Goal: Task Accomplishment & Management: Use online tool/utility

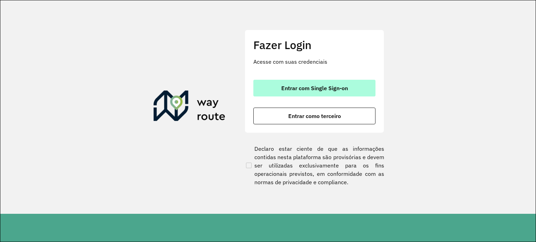
click at [330, 88] on font "Entrar com Single Sign-on" at bounding box center [314, 88] width 67 height 7
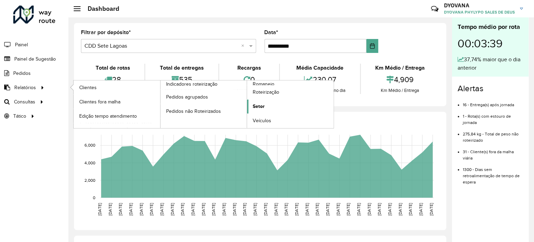
click at [263, 106] on span "Setor" at bounding box center [259, 106] width 12 height 7
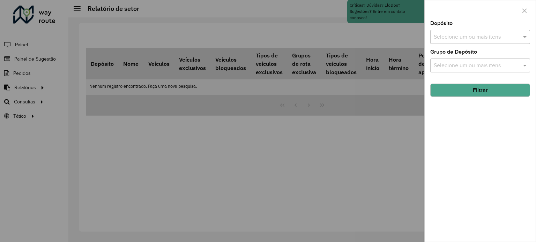
click at [466, 36] on input "text" at bounding box center [476, 37] width 89 height 8
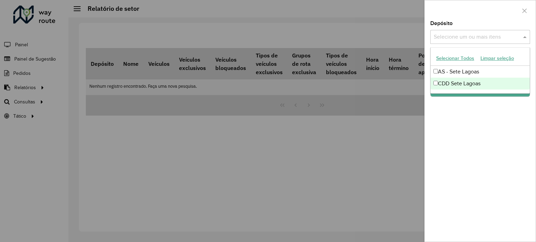
click at [459, 85] on div "CDD Sete Lagoas" at bounding box center [480, 84] width 99 height 12
click at [470, 111] on div "Depósito Selecione um ou mais itens CDD Sete Lagoas × × Grupo de Depósito Selec…" at bounding box center [480, 131] width 111 height 221
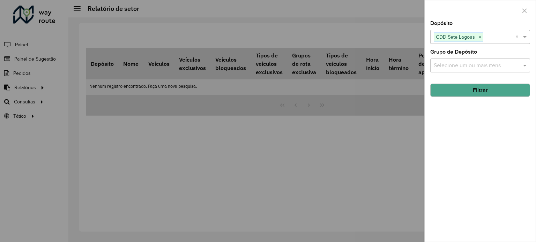
click at [466, 89] on button "Filtrar" at bounding box center [480, 90] width 100 height 13
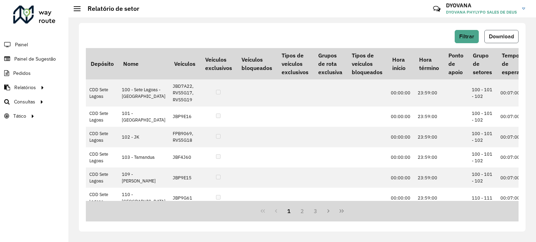
click at [504, 37] on span "Download" at bounding box center [501, 36] width 25 height 6
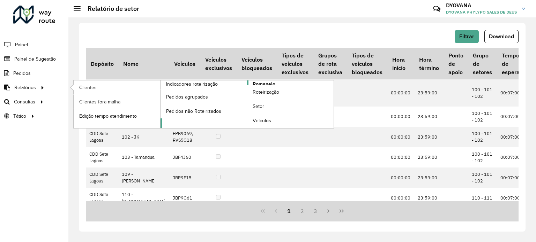
click at [271, 83] on span "Romaneio" at bounding box center [264, 84] width 23 height 7
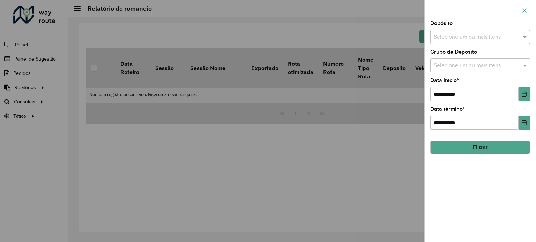
click at [526, 13] on icon "button" at bounding box center [525, 11] width 6 height 6
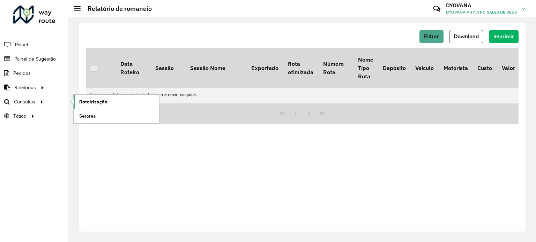
click at [92, 103] on span "Roteirização" at bounding box center [93, 101] width 28 height 7
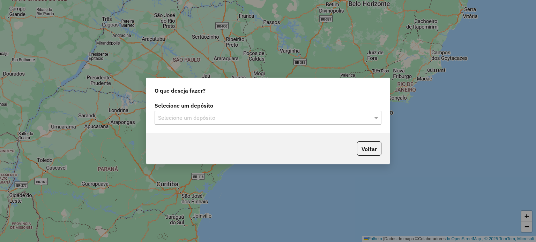
click at [200, 122] on input "text" at bounding box center [261, 118] width 206 height 8
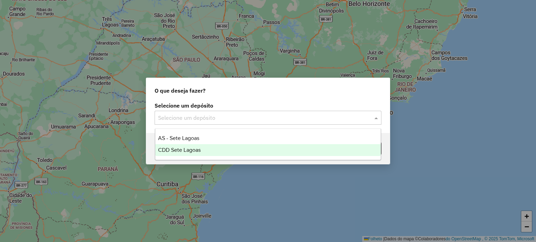
click at [194, 151] on font "CDD Sete Lagoas" at bounding box center [179, 150] width 43 height 6
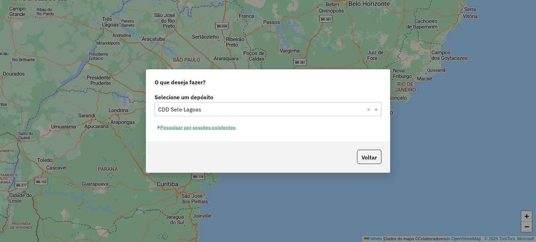
click at [189, 129] on font "Pesquisar por sessões existentes" at bounding box center [197, 128] width 75 height 6
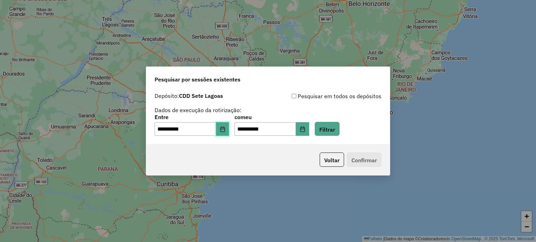
click at [225, 132] on icon "Escolha a data" at bounding box center [223, 130] width 6 height 6
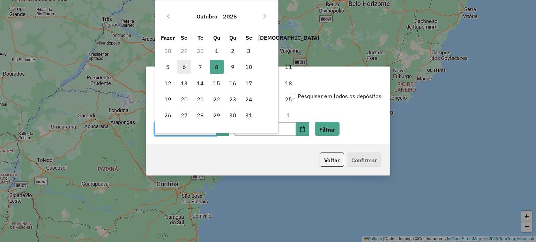
click at [186, 64] on span "6" at bounding box center [184, 67] width 14 height 14
type input "**********"
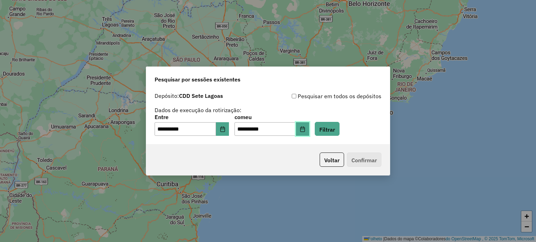
click at [308, 130] on button "Escolha a data" at bounding box center [302, 129] width 13 height 14
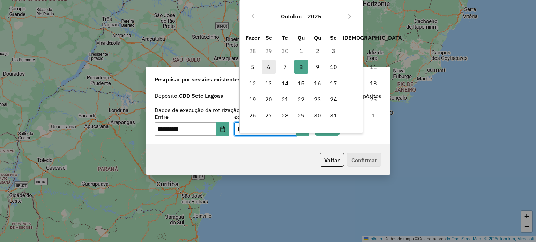
click at [266, 67] on span "6" at bounding box center [269, 67] width 14 height 14
type input "**********"
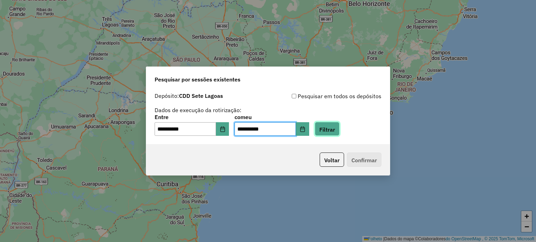
click at [335, 130] on font "Filtrar" at bounding box center [327, 129] width 16 height 7
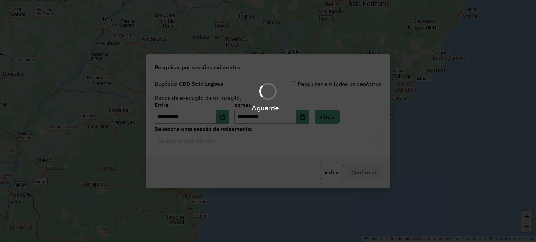
click at [228, 144] on hb-app "**********" at bounding box center [268, 121] width 536 height 242
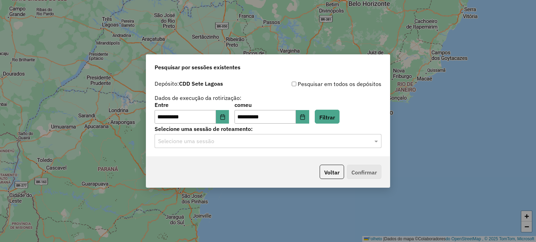
click at [227, 147] on div "Selecione uma sessão" at bounding box center [268, 141] width 227 height 14
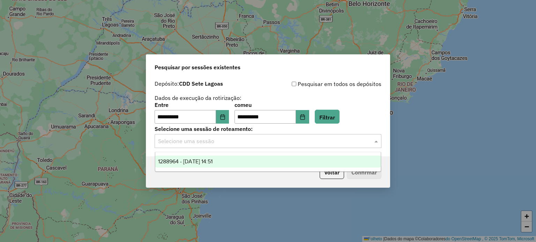
click at [225, 158] on div "1288964 - 06/10/2025 14:51" at bounding box center [268, 162] width 226 height 12
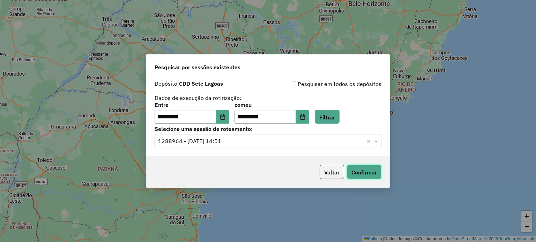
click at [358, 173] on font "Confirmar" at bounding box center [363, 172] width 25 height 7
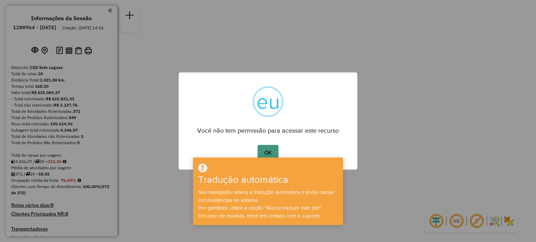
click at [264, 149] on button "OK" at bounding box center [267, 153] width 21 height 16
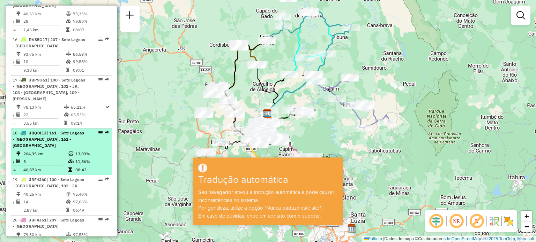
scroll to position [1000, 0]
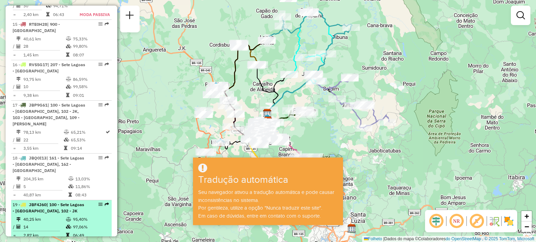
click at [57, 202] on div "19 - JBF4J60 | 100 - Sete Lagoas - [GEOGRAPHIC_DATA], 102 - JK" at bounding box center [50, 208] width 74 height 13
select select "**********"
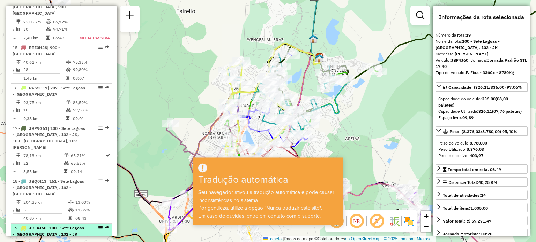
scroll to position [965, 0]
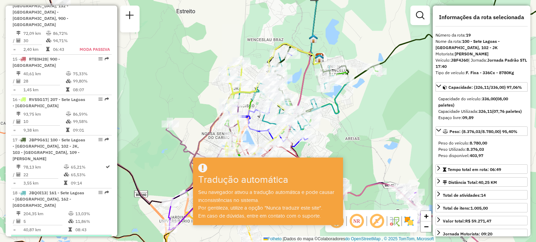
drag, startPoint x: 54, startPoint y: 155, endPoint x: 76, endPoint y: 156, distance: 22.0
click at [98, 238] on em at bounding box center [100, 240] width 4 height 4
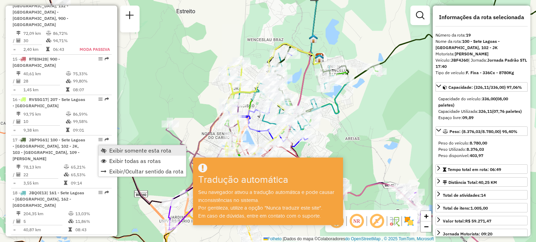
click at [111, 150] on font "Exibir somente esta rota" at bounding box center [140, 150] width 62 height 7
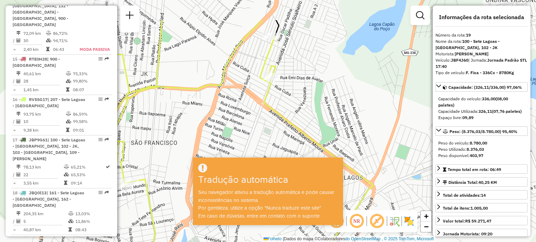
drag, startPoint x: 238, startPoint y: 105, endPoint x: 305, endPoint y: 129, distance: 71.5
click at [304, 142] on div "Janela de atendimento Grau de atendimento Capacidade Transportadoras Veículos C…" at bounding box center [268, 121] width 536 height 242
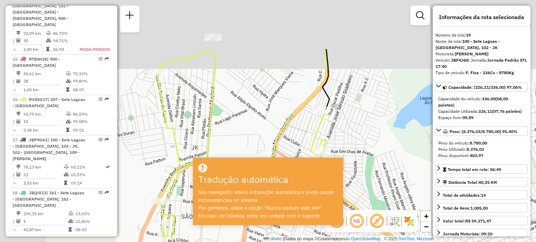
drag, startPoint x: 253, startPoint y: 60, endPoint x: 304, endPoint y: 142, distance: 96.2
click at [304, 142] on div "Janela de atendimento Grau de atendimento Capacidade Transportadoras Veículos C…" at bounding box center [268, 121] width 536 height 242
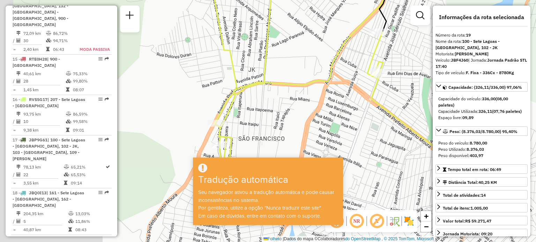
drag, startPoint x: 219, startPoint y: 91, endPoint x: 260, endPoint y: 34, distance: 70.5
click at [266, 17] on div "Janela de atendimento Grau de atendimento Capacidade Transportadoras Veículos C…" at bounding box center [268, 121] width 536 height 242
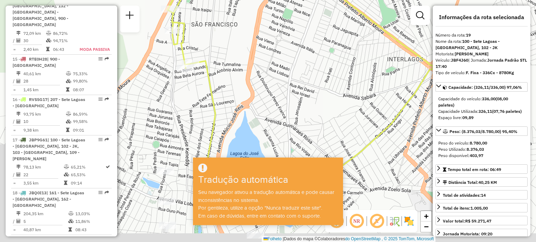
drag, startPoint x: 285, startPoint y: 44, endPoint x: 258, endPoint y: 1, distance: 50.3
click at [258, 1] on div "Janela de atendimento Grau de atendimento Capacidade Transportadoras Veículos C…" at bounding box center [268, 121] width 536 height 242
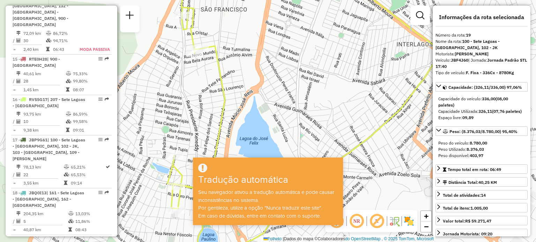
click at [191, 51] on div "Janela de atendimento Grau de atendimento Capacidade Transportadoras Veículos C…" at bounding box center [268, 121] width 536 height 242
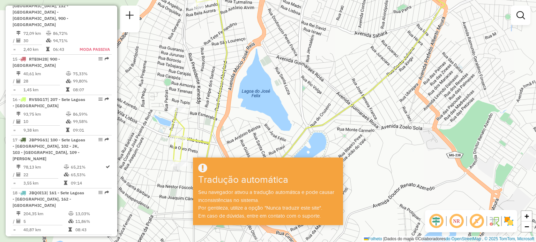
drag, startPoint x: 170, startPoint y: 129, endPoint x: 170, endPoint y: 97, distance: 31.7
click at [170, 97] on div "Janela de atendimento Grau de atendimento Capacidade Transportadoras Veículos C…" at bounding box center [268, 121] width 536 height 242
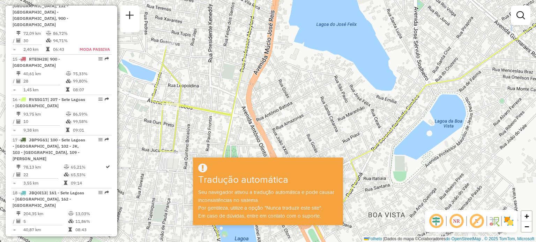
drag, startPoint x: 184, startPoint y: 153, endPoint x: 186, endPoint y: 81, distance: 71.9
click at [186, 81] on div "Janela de atendimento Grau de atendimento Capacidade Transportadoras Veículos C…" at bounding box center [268, 121] width 536 height 242
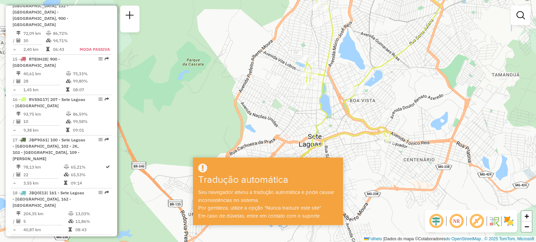
drag, startPoint x: 393, startPoint y: 74, endPoint x: 374, endPoint y: 82, distance: 20.6
click at [374, 82] on div "Janela de atendimento Grau de atendimento Capacidade Transportadoras Veículos C…" at bounding box center [268, 121] width 536 height 242
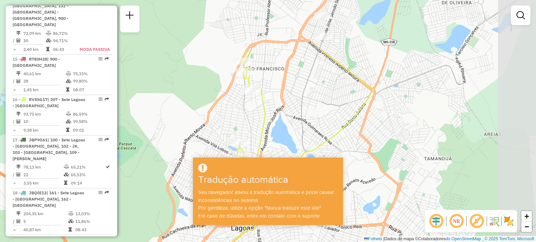
drag, startPoint x: 359, startPoint y: 67, endPoint x: 310, endPoint y: 143, distance: 90.1
click at [310, 143] on div "Janela de atendimento Grau de atendimento Capacidade Transportadoras Veículos C…" at bounding box center [268, 121] width 536 height 242
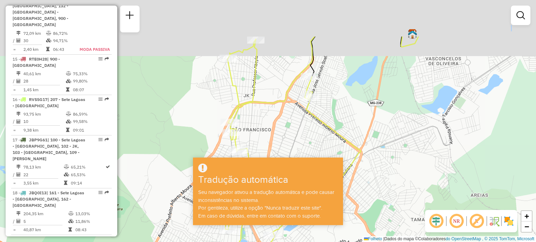
drag, startPoint x: 334, startPoint y: 106, endPoint x: 325, endPoint y: 126, distance: 21.9
click at [326, 136] on div "Janela de atendimento Grau de atendimento Capacidade Transportadoras Veículos C…" at bounding box center [268, 121] width 536 height 242
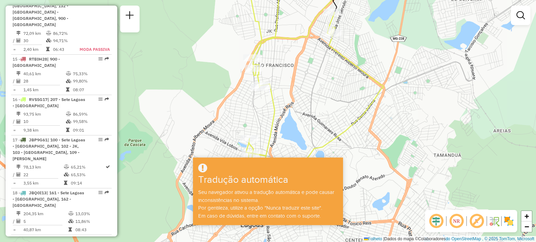
drag, startPoint x: 219, startPoint y: 83, endPoint x: 241, endPoint y: 17, distance: 69.0
click at [241, 17] on div "Janela de atendimento Grau de atendimento Capacidade Transportadoras Veículos C…" at bounding box center [268, 121] width 536 height 242
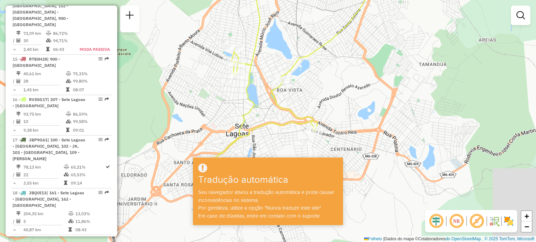
drag, startPoint x: 225, startPoint y: 46, endPoint x: 216, endPoint y: 13, distance: 33.7
click at [216, 13] on div "Janela de atendimento Grau de atendimento Capacidade Transportadoras Veículos C…" at bounding box center [268, 121] width 536 height 242
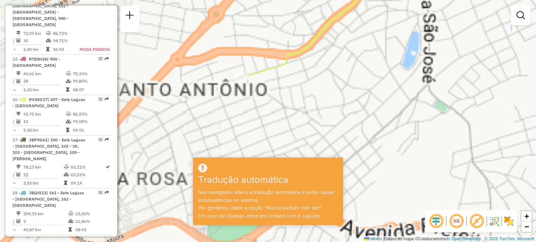
drag, startPoint x: 274, startPoint y: 115, endPoint x: 281, endPoint y: 92, distance: 23.4
click at [281, 92] on div "Janela de atendimento Grau de atendimento Capacidade Transportadoras Veículos C…" at bounding box center [268, 121] width 536 height 242
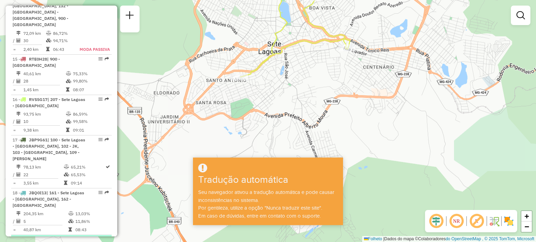
click at [99, 238] on em at bounding box center [100, 240] width 4 height 4
select select "**********"
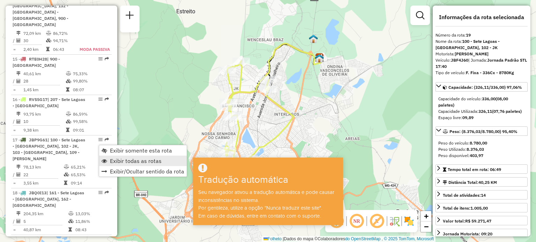
click at [120, 161] on font "Exibir todas as rotas" at bounding box center [136, 161] width 52 height 7
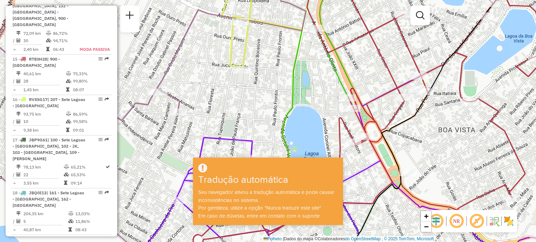
drag, startPoint x: 247, startPoint y: 71, endPoint x: 248, endPoint y: 90, distance: 19.2
click at [248, 90] on div "Rota 19 - Placa JBF4J60 18900323 - WARLEY CIRILO DE ALM Rota 15 - Placa RTE0H28…" at bounding box center [268, 121] width 536 height 242
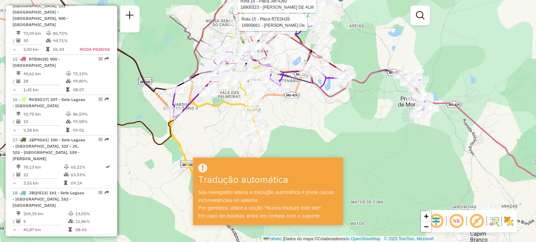
drag, startPoint x: 221, startPoint y: 141, endPoint x: 219, endPoint y: 88, distance: 53.1
click at [219, 88] on div at bounding box center [217, 85] width 17 height 7
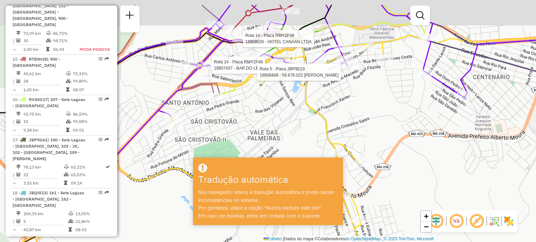
drag, startPoint x: 283, startPoint y: 85, endPoint x: 285, endPoint y: 119, distance: 33.5
click at [285, 121] on div "Rota 19 - Placa JBF4J60 18900323 - WARLEY CIRILO DE ALM Rota 15 - Placa RTE0H28…" at bounding box center [268, 121] width 536 height 242
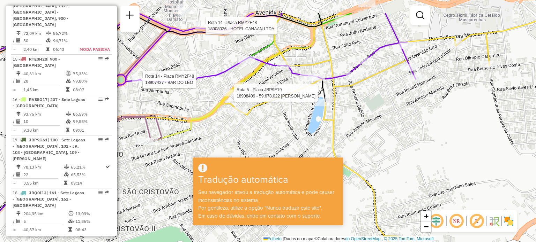
drag, startPoint x: 316, startPoint y: 95, endPoint x: 311, endPoint y: 142, distance: 47.8
click at [315, 154] on div "Rota 19 - Placa JBF4J60 18900323 - WARLEY CIRILO DE ALM Rota 15 - Placa RTE0H28…" at bounding box center [268, 121] width 536 height 242
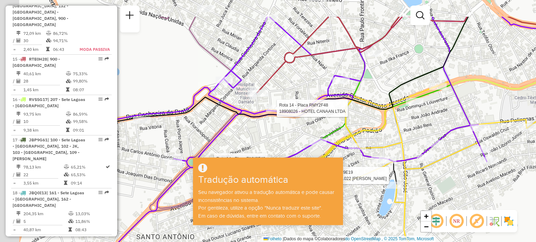
drag, startPoint x: 247, startPoint y: 88, endPoint x: 317, endPoint y: 129, distance: 81.3
click at [317, 129] on div "Rota 19 - Placa JBF4J60 18900323 - WARLEY CIRILO DE ALM Rota 15 - Placa RTE0H28…" at bounding box center [268, 121] width 536 height 242
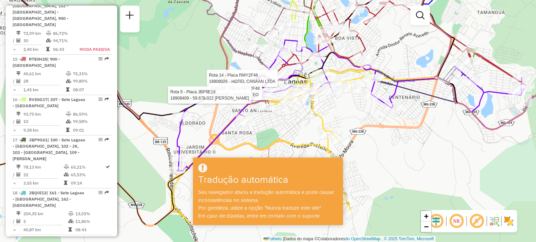
drag, startPoint x: 328, startPoint y: 62, endPoint x: 310, endPoint y: 21, distance: 45.5
click at [310, 21] on icon at bounding box center [364, 18] width 306 height 168
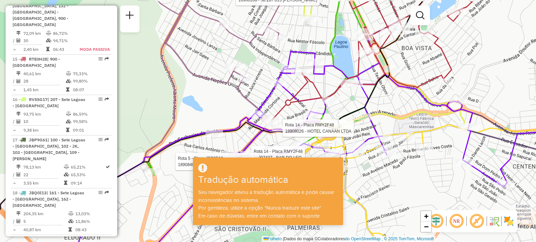
drag, startPoint x: 303, startPoint y: 37, endPoint x: 323, endPoint y: 56, distance: 27.2
click at [323, 56] on div "Rota 19 - Placa JBF4J60 18900323 - WARLEY CIRILO DE ALM Rota 15 - Placa RTE0H28…" at bounding box center [268, 121] width 536 height 242
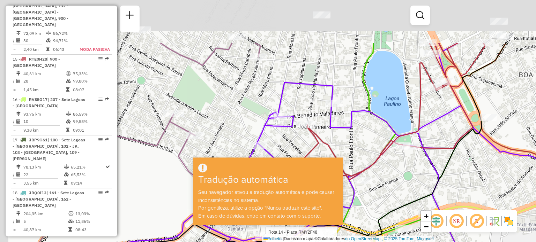
drag, startPoint x: 328, startPoint y: 68, endPoint x: 341, endPoint y: 138, distance: 70.7
click at [341, 138] on div "Rota 19 - Placa JBF4J60 18900323 - WARLEY CIRILO DE ALM Rota 15 - Placa RTE0H28…" at bounding box center [268, 121] width 536 height 242
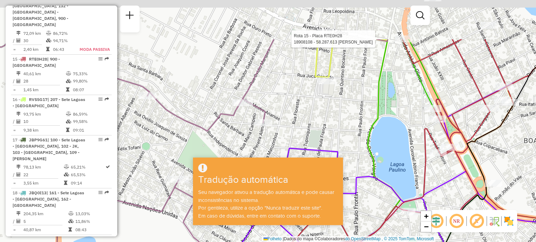
drag, startPoint x: 327, startPoint y: 76, endPoint x: 330, endPoint y: 117, distance: 40.2
click at [330, 117] on div "Rota 19 - Placa JBF4J60 18900323 - WARLEY CIRILO DE ALM Rota 15 - Placa RTE0H28…" at bounding box center [268, 121] width 536 height 242
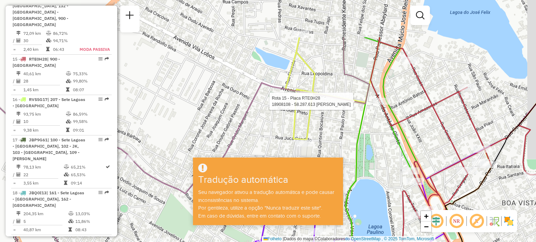
drag, startPoint x: 323, startPoint y: 76, endPoint x: 292, endPoint y: 129, distance: 60.9
click at [297, 139] on icon at bounding box center [425, 182] width 281 height 291
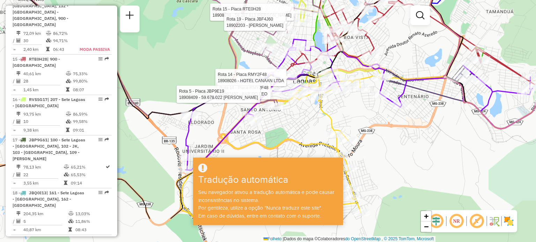
click at [318, 39] on div "Rota 19 - Placa JBF4J60 18900323 - WARLEY CIRILO DE ALM Rota 15 - Placa RTE0H28…" at bounding box center [268, 121] width 536 height 242
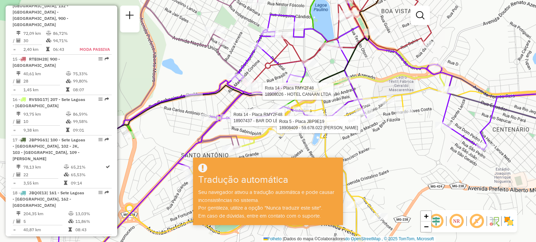
drag, startPoint x: 298, startPoint y: 81, endPoint x: 365, endPoint y: 90, distance: 67.7
click at [365, 90] on div "Rota 19 - Placa JBF4J60 18900323 - WARLEY CIRILO DE ALM Rota 15 - Placa RTE0H28…" at bounding box center [268, 121] width 536 height 242
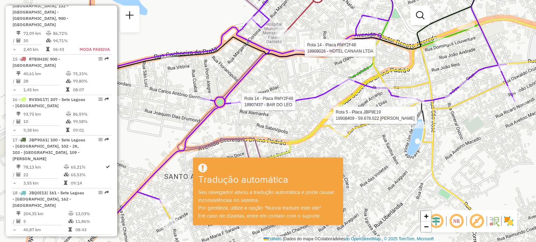
drag, startPoint x: 233, startPoint y: 54, endPoint x: 332, endPoint y: 7, distance: 109.7
click at [332, 7] on div "Rota 19 - Placa JBF4J60 18900323 - WARLEY CIRILO DE ALM Rota 15 - Placa RTE0H28…" at bounding box center [268, 121] width 536 height 242
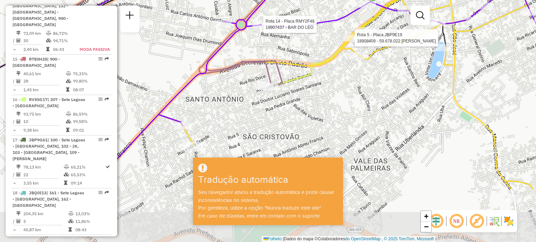
drag, startPoint x: 282, startPoint y: 73, endPoint x: 299, endPoint y: 4, distance: 71.5
click at [299, 4] on div "Rota 19 - Placa JBF4J60 18900323 - WARLEY CIRILO DE ALM Rota 15 - Placa RTE0H28…" at bounding box center [268, 121] width 536 height 242
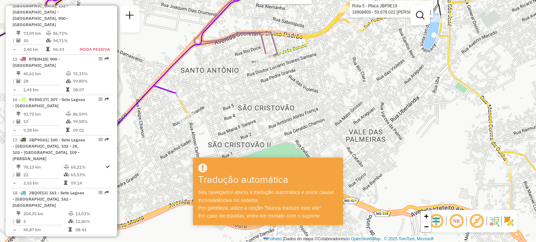
drag, startPoint x: 333, startPoint y: 63, endPoint x: 323, endPoint y: 46, distance: 19.7
click at [338, 35] on div "Rota 19 - Placa JBF4J60 18900323 - WARLEY CIRILO DE ALM Rota 15 - Placa RTE0H28…" at bounding box center [268, 121] width 536 height 242
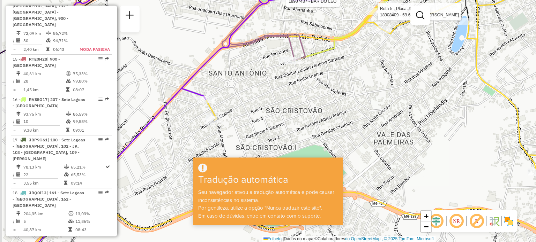
drag, startPoint x: 265, startPoint y: 74, endPoint x: 291, endPoint y: 78, distance: 25.9
click at [291, 78] on div "Rota 19 - Placa JBF4J60 18900323 - WARLEY CIRILO DE ALM Rota 15 - Placa RTE0H28…" at bounding box center [268, 121] width 536 height 242
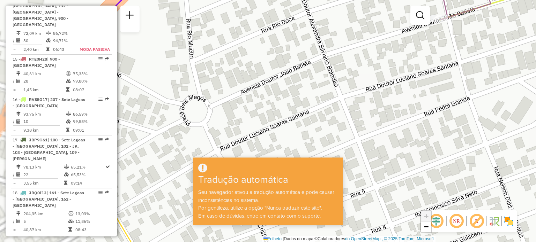
drag, startPoint x: 245, startPoint y: 83, endPoint x: 354, endPoint y: 87, distance: 109.9
click at [354, 87] on div "Rota 19 - Placa JBF4J60 18900323 - WARLEY CIRILO DE ALM Rota 15 - Placa RTE0H28…" at bounding box center [268, 121] width 536 height 242
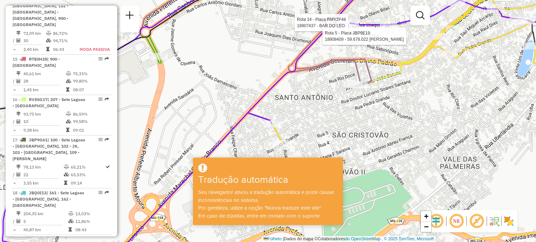
drag, startPoint x: 369, startPoint y: 90, endPoint x: 351, endPoint y: 107, distance: 25.7
click at [351, 111] on div "Rota 19 - Placa JBF4J60 18900323 - WARLEY CIRILO DE ALM Rota 15 - Placa RTE0H28…" at bounding box center [268, 121] width 536 height 242
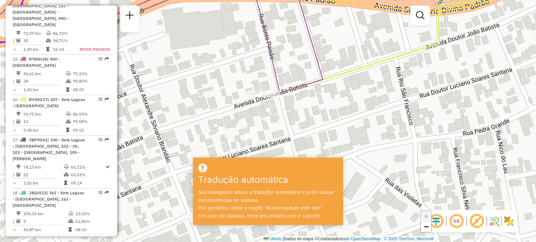
drag, startPoint x: 363, startPoint y: 92, endPoint x: 341, endPoint y: 107, distance: 26.8
click at [341, 107] on div "Rota 19 - Placa JBF4J60 18900323 - WARLEY CIRILO DE ALM Rota 15 - Placa RTE0H28…" at bounding box center [268, 121] width 536 height 242
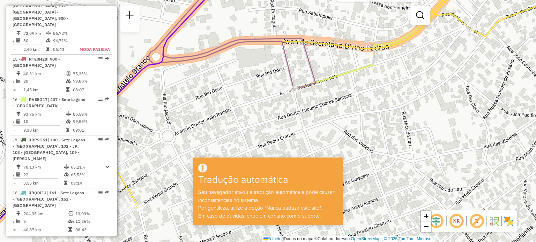
drag, startPoint x: 302, startPoint y: 100, endPoint x: 293, endPoint y: 117, distance: 18.9
click at [293, 117] on div "Rota 19 - Placa JBF4J60 18900323 - WARLEY CIRILO DE ALM Rota 15 - Placa RTE0H28…" at bounding box center [268, 121] width 536 height 242
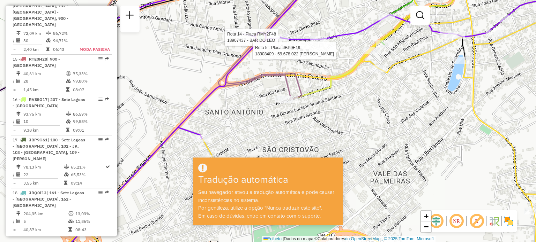
click at [476, 221] on em at bounding box center [476, 221] width 17 height 17
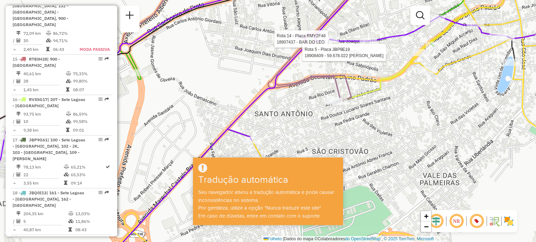
drag, startPoint x: 370, startPoint y: 96, endPoint x: 375, endPoint y: 100, distance: 7.0
click at [375, 100] on div "Rota 19 - Placa JBF4J60 18900323 - WARLEY CIRILO DE ALM Rota 15 - Placa RTE0H28…" at bounding box center [268, 121] width 536 height 242
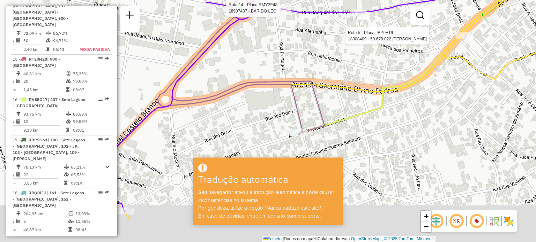
drag, startPoint x: 325, startPoint y: 103, endPoint x: 314, endPoint y: 25, distance: 78.6
click at [314, 25] on div "Rota 19 - Placa JBF4J60 18900323 - WARLEY CIRILO DE ALM Rota 15 - Placa RTE0H28…" at bounding box center [268, 121] width 536 height 242
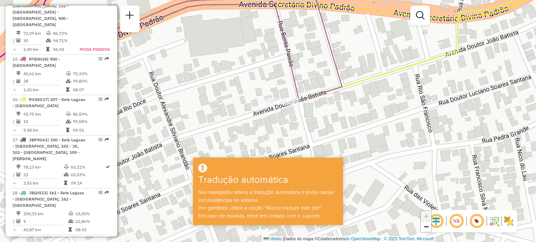
drag, startPoint x: 315, startPoint y: 89, endPoint x: 327, endPoint y: 87, distance: 11.3
click at [321, 70] on div "Rota 19 - Placa JBF4J60 18900323 - WARLEY CIRILO DE ALM Rota 15 - Placa RTE0H28…" at bounding box center [268, 121] width 536 height 242
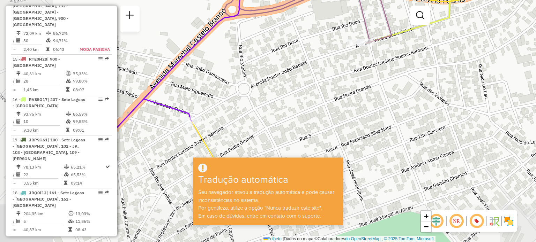
drag, startPoint x: 214, startPoint y: 91, endPoint x: 291, endPoint y: 44, distance: 90.8
click at [291, 44] on div "Rota 19 - Placa JBF4J60 18900323 - WARLEY CIRILO DE ALM Rota 15 - Placa RTE0H28…" at bounding box center [268, 121] width 536 height 242
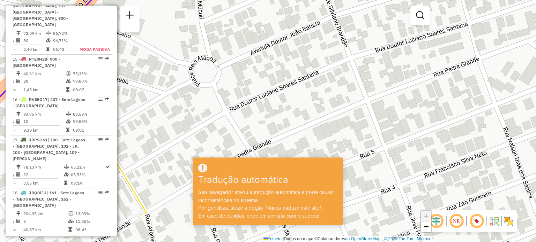
drag, startPoint x: 231, startPoint y: 122, endPoint x: 219, endPoint y: 105, distance: 20.9
click at [163, 129] on div "Rota 19 - Placa JBF4J60 18900323 - WARLEY CIRILO DE ALM Rota 15 - Placa RTE0H28…" at bounding box center [268, 121] width 536 height 242
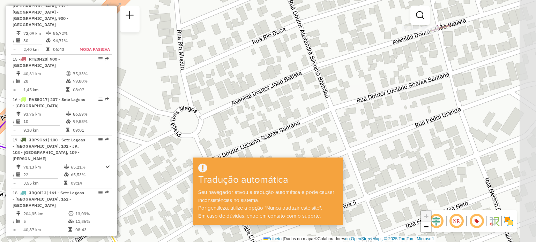
drag, startPoint x: 285, startPoint y: 58, endPoint x: 282, endPoint y: 93, distance: 35.4
click at [267, 110] on div "Rota 19 - Placa JBF4J60 18900323 - WARLEY CIRILO DE ALM Rota 15 - Placa RTE0H28…" at bounding box center [268, 121] width 536 height 242
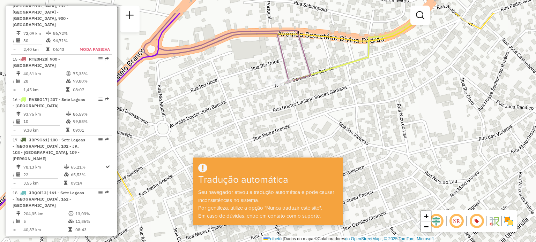
drag, startPoint x: 360, startPoint y: 54, endPoint x: 282, endPoint y: 91, distance: 86.1
click at [282, 91] on div "Rota 19 - Placa JBF4J60 18900323 - WARLEY CIRILO DE ALM Rota 15 - Placa RTE0H28…" at bounding box center [268, 121] width 536 height 242
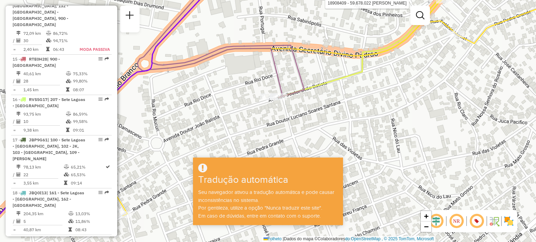
drag, startPoint x: 353, startPoint y: 52, endPoint x: 334, endPoint y: 71, distance: 26.6
click at [334, 71] on div "Rota 19 - Placa JBF4J60 18900323 - WARLEY CIRILO DE ALM Rota 15 - Placa RTE0H28…" at bounding box center [268, 121] width 536 height 242
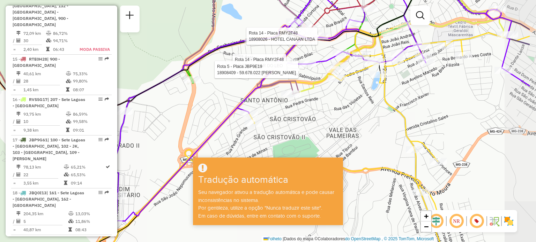
drag, startPoint x: 433, startPoint y: 85, endPoint x: 374, endPoint y: 92, distance: 60.0
click at [374, 92] on div "Rota 19 - Placa JBF4J60 18900323 - WARLEY CIRILO DE ALM Rota 15 - Placa RTE0H28…" at bounding box center [268, 121] width 536 height 242
